Goal: Browse casually

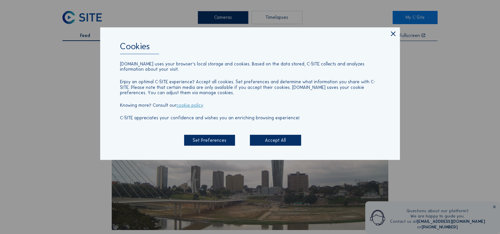
click at [394, 34] on icon at bounding box center [393, 34] width 8 height 8
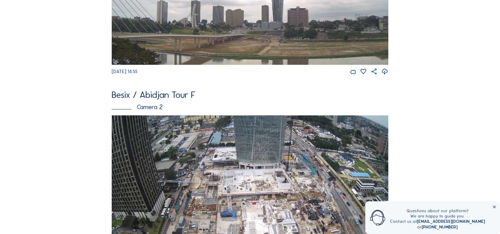
scroll to position [264, 0]
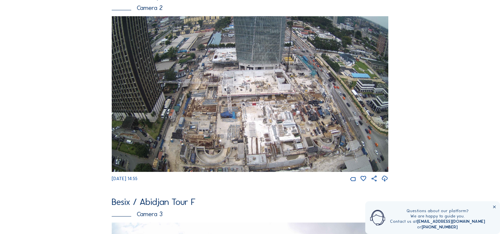
click at [175, 116] on img at bounding box center [250, 94] width 277 height 156
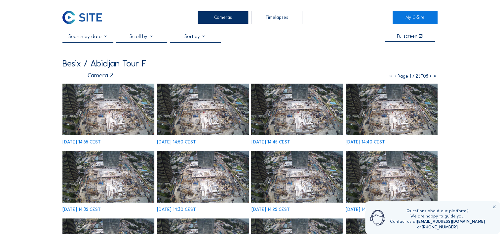
click at [117, 110] on img at bounding box center [108, 110] width 92 height 52
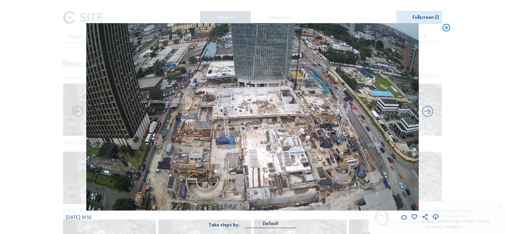
click at [444, 29] on icon at bounding box center [446, 28] width 9 height 10
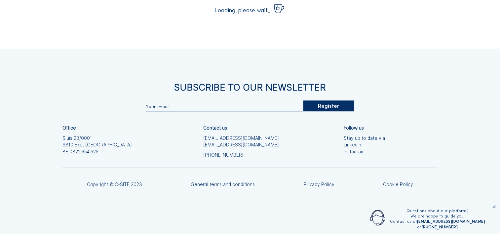
scroll to position [85, 0]
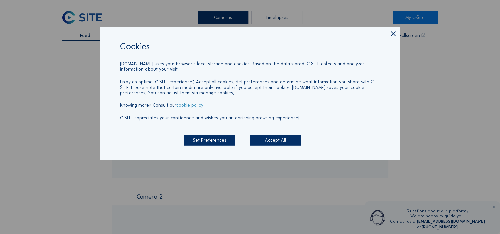
click at [397, 36] on icon at bounding box center [393, 34] width 8 height 8
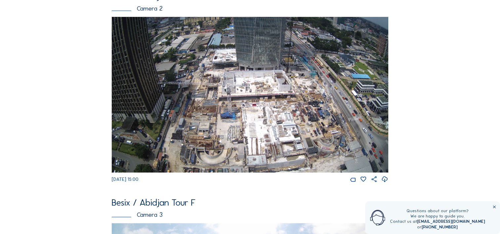
scroll to position [264, 0]
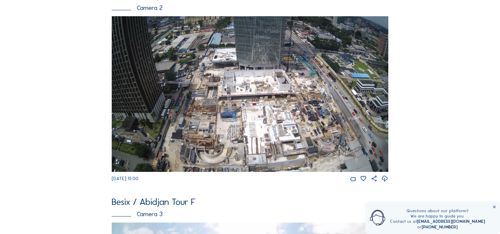
click at [412, 17] on div "Feed Photo Show Map Search Fullscreen Besix / Abidjan Tour F Camera 1 Fr 10 Oct…" at bounding box center [249, 92] width 375 height 647
